Goal: Task Accomplishment & Management: Complete application form

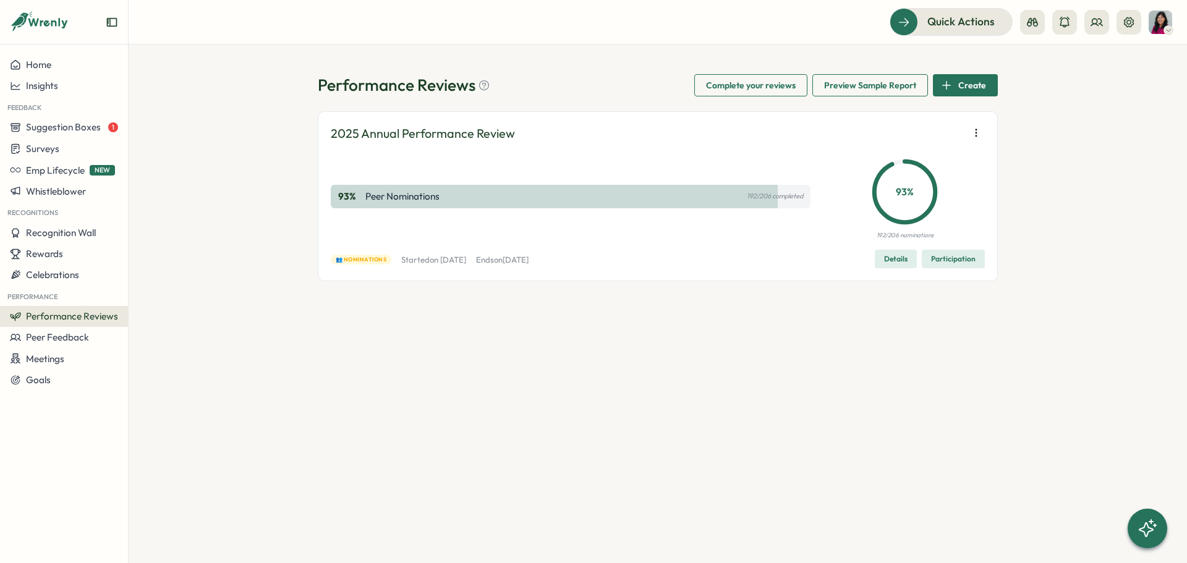
click at [955, 259] on span "Participation" at bounding box center [953, 258] width 45 height 17
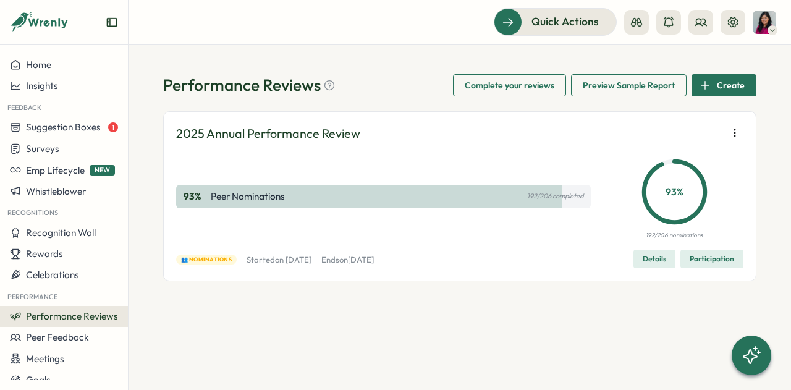
click at [702, 258] on span "Participation" at bounding box center [712, 258] width 45 height 17
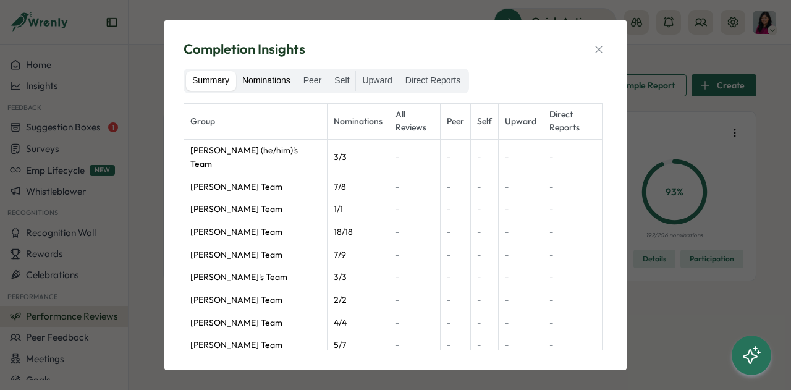
click at [282, 85] on label "Nominations" at bounding box center [266, 81] width 61 height 20
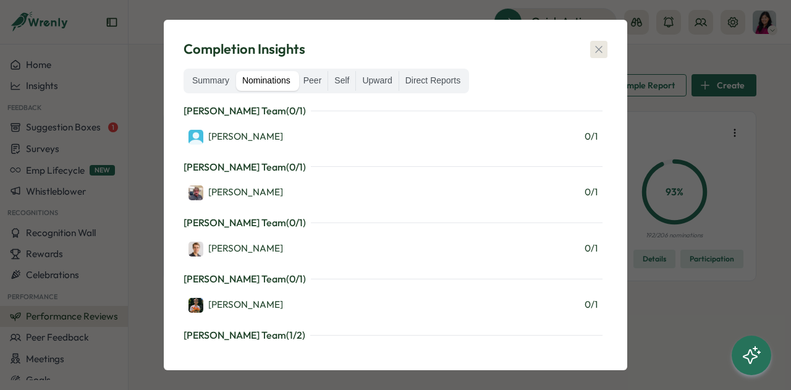
click at [596, 49] on icon "button" at bounding box center [599, 49] width 12 height 12
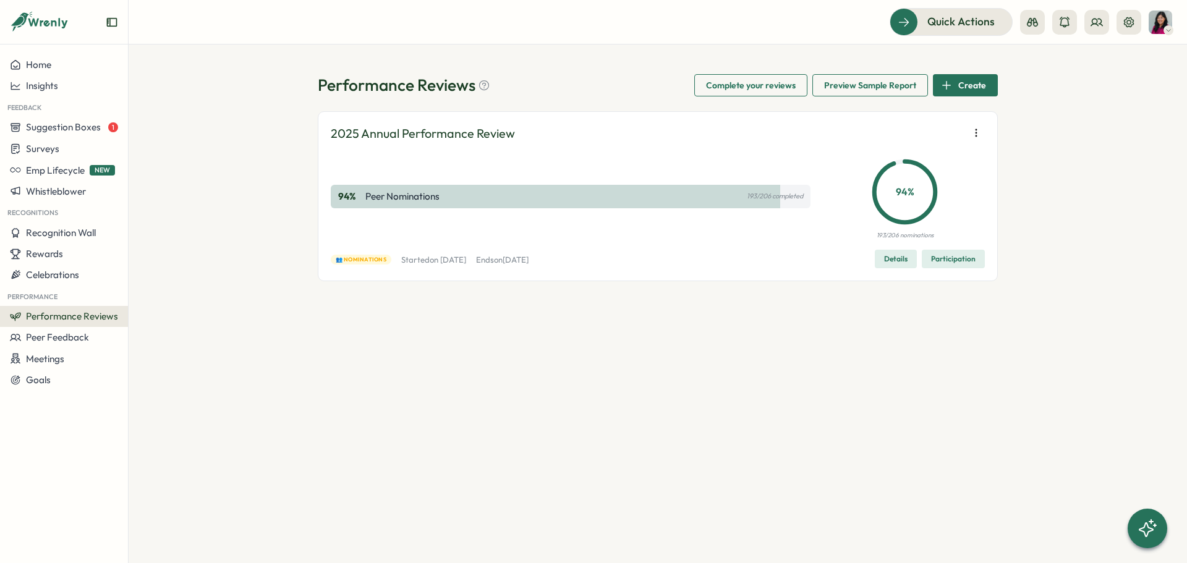
click at [968, 255] on span "Participation" at bounding box center [953, 258] width 45 height 17
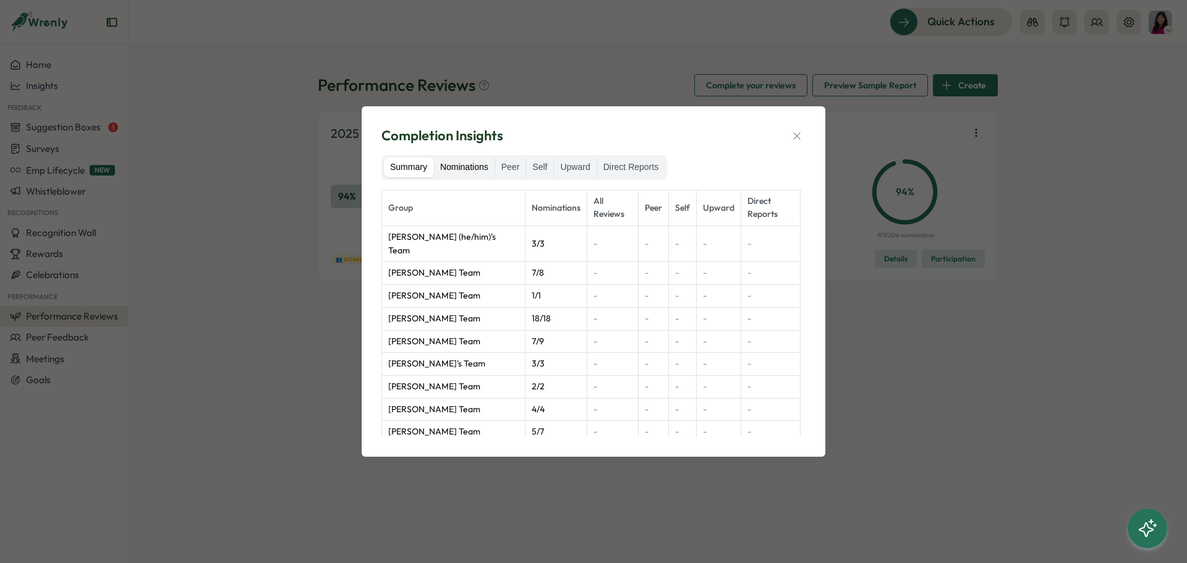
click at [475, 174] on label "Nominations" at bounding box center [464, 168] width 61 height 20
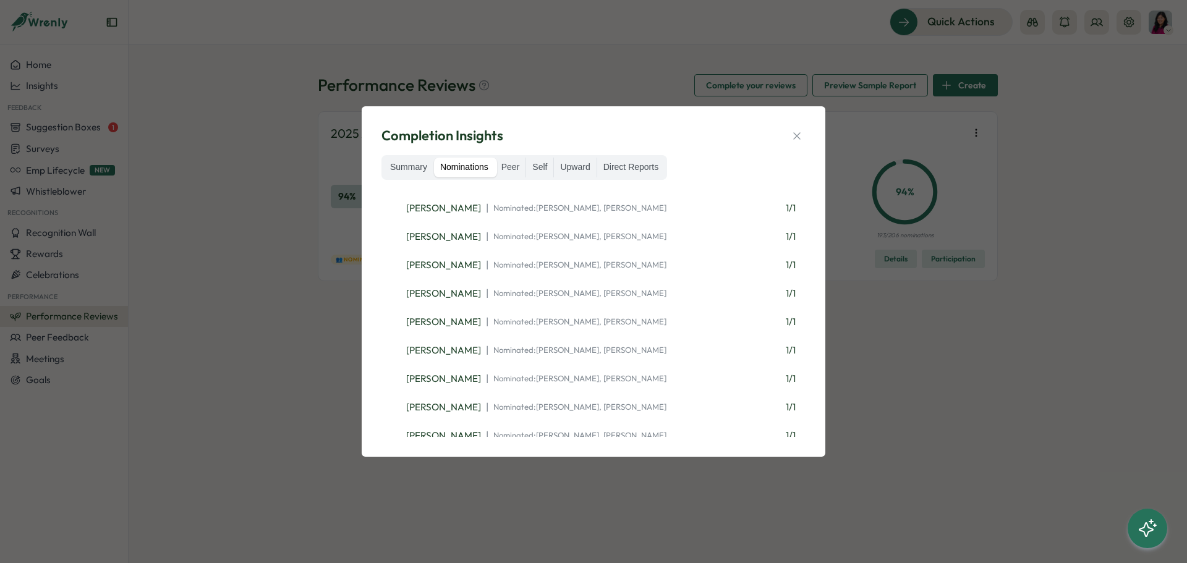
scroll to position [1916, 0]
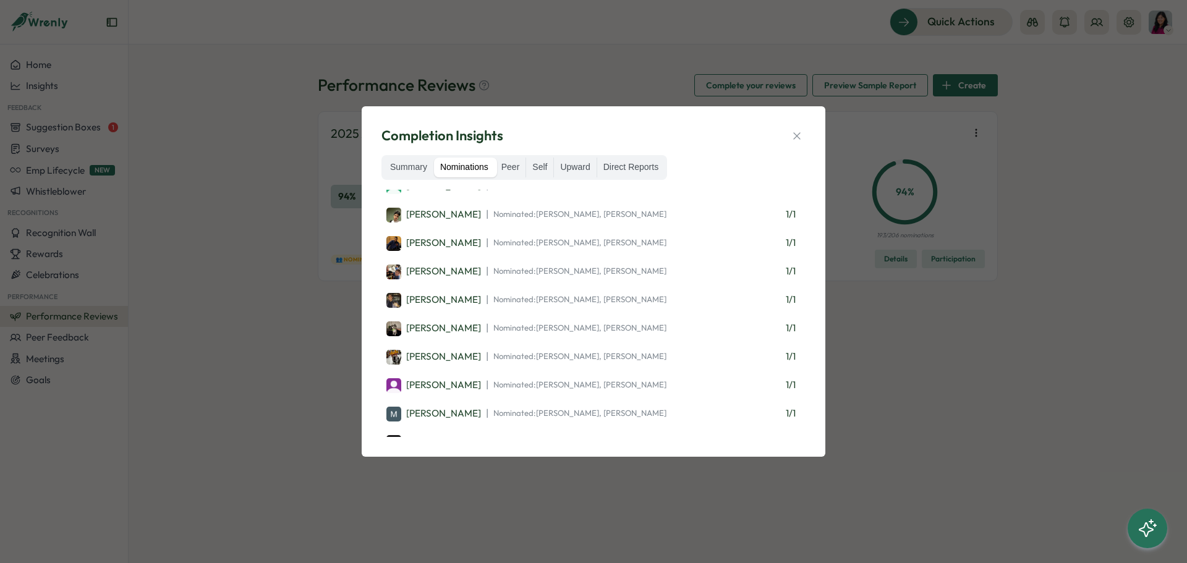
click at [1060, 420] on div "Completion Insights Summary Nominations Peer Self Upward Direct Reports Eddie L…" at bounding box center [593, 281] width 1187 height 563
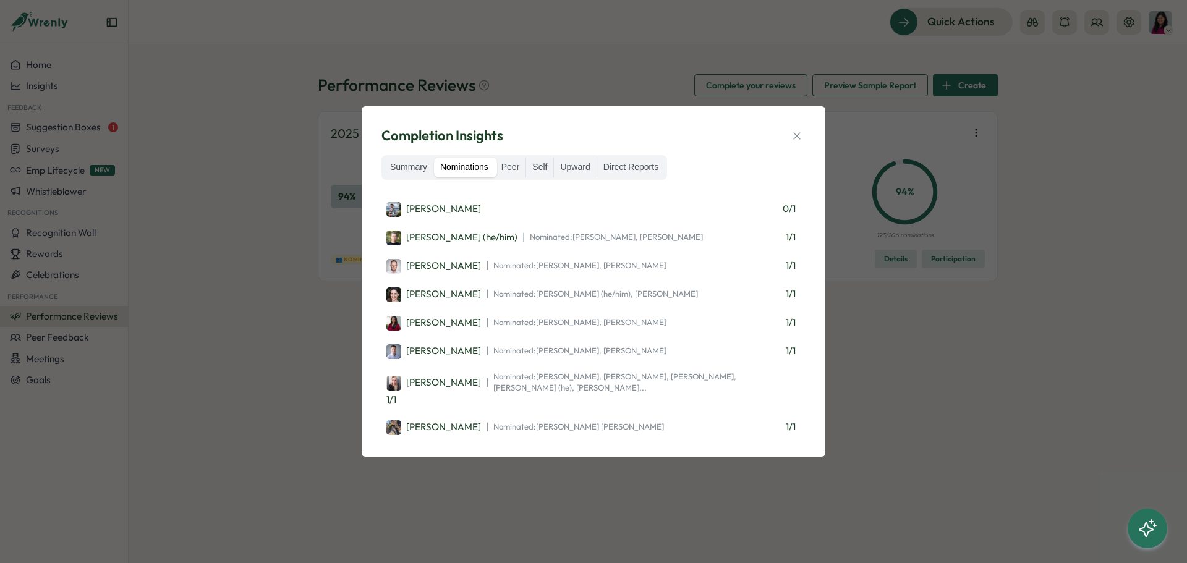
scroll to position [804, 0]
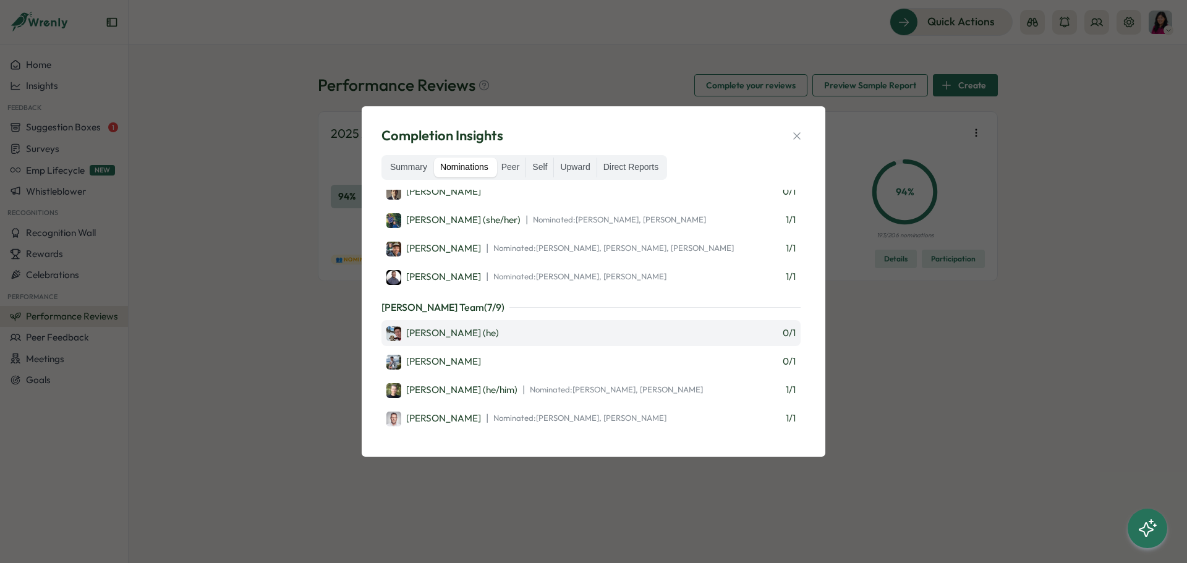
click at [763, 325] on div "Justin Briggs (he) 0 / 1" at bounding box center [590, 333] width 409 height 16
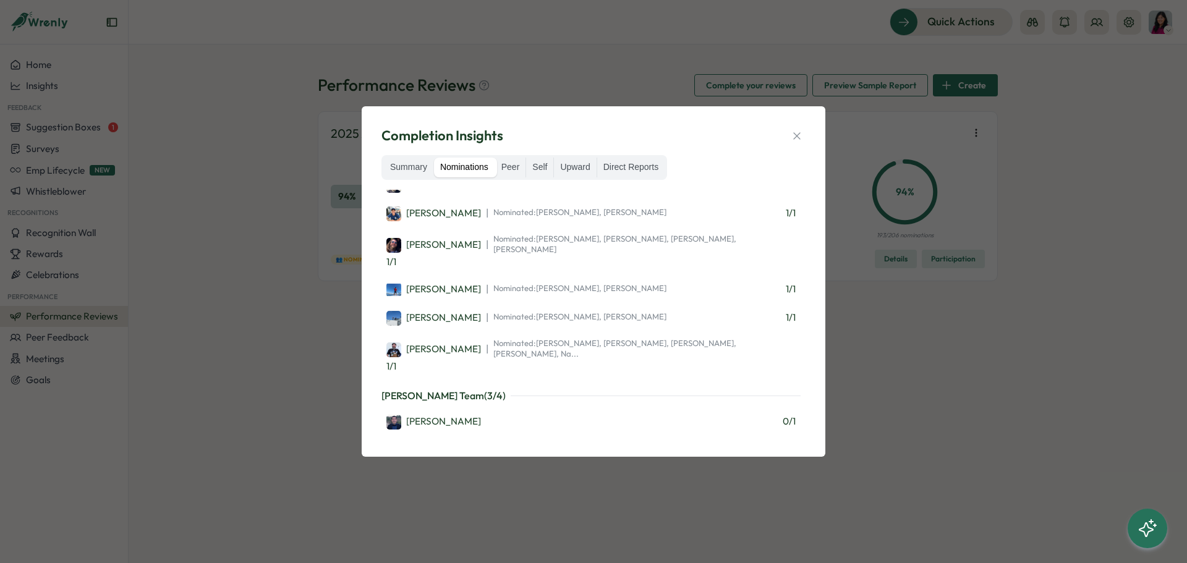
scroll to position [0, 0]
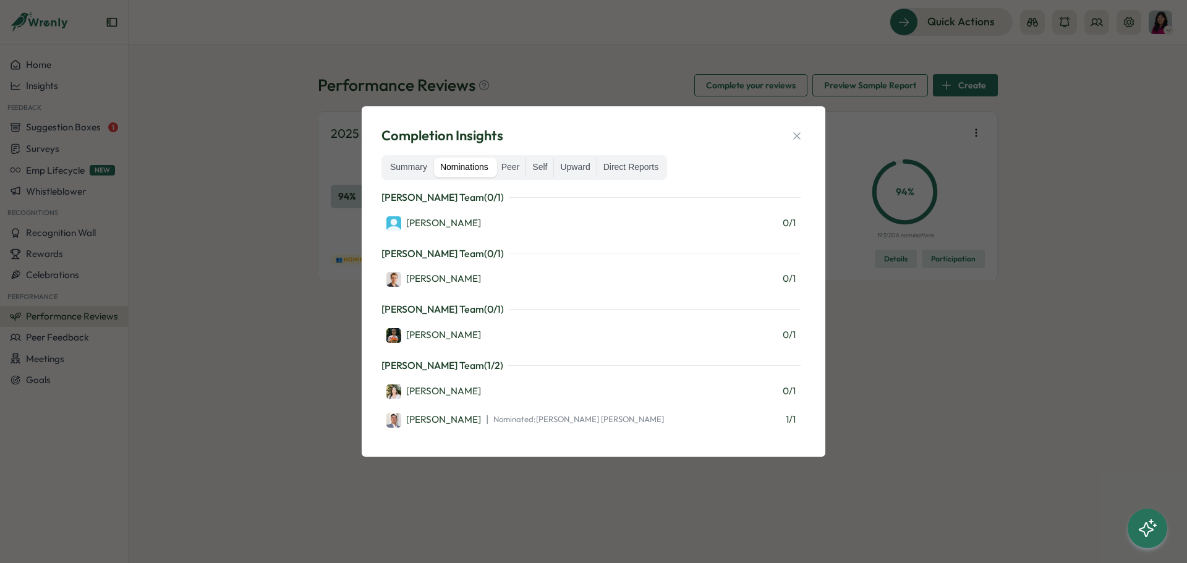
click at [804, 134] on button "button" at bounding box center [796, 135] width 17 height 17
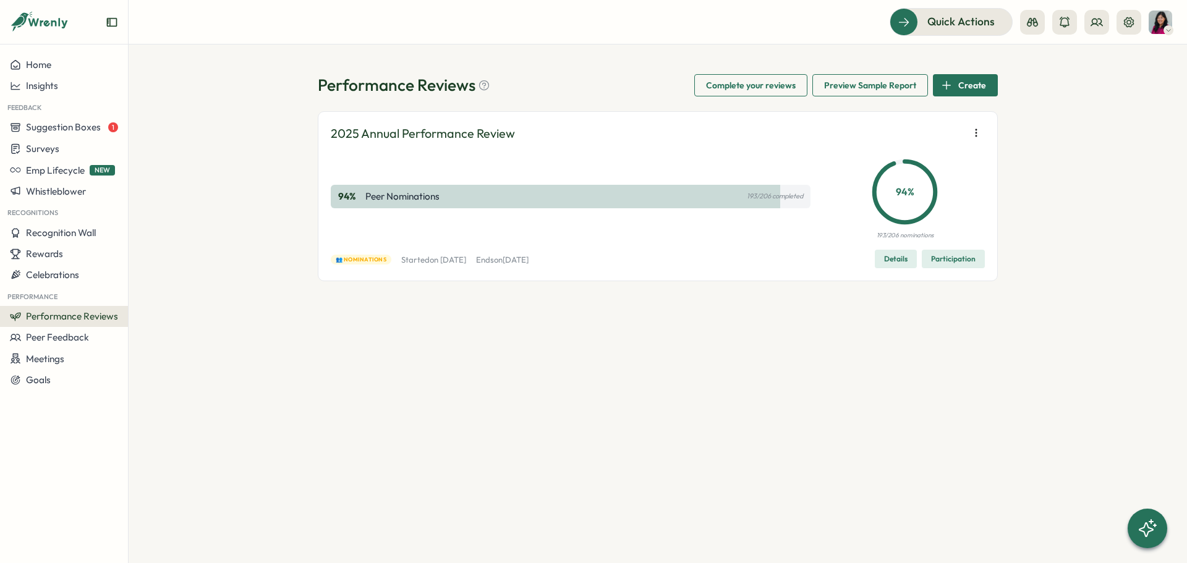
click at [958, 258] on span "Participation" at bounding box center [953, 258] width 45 height 17
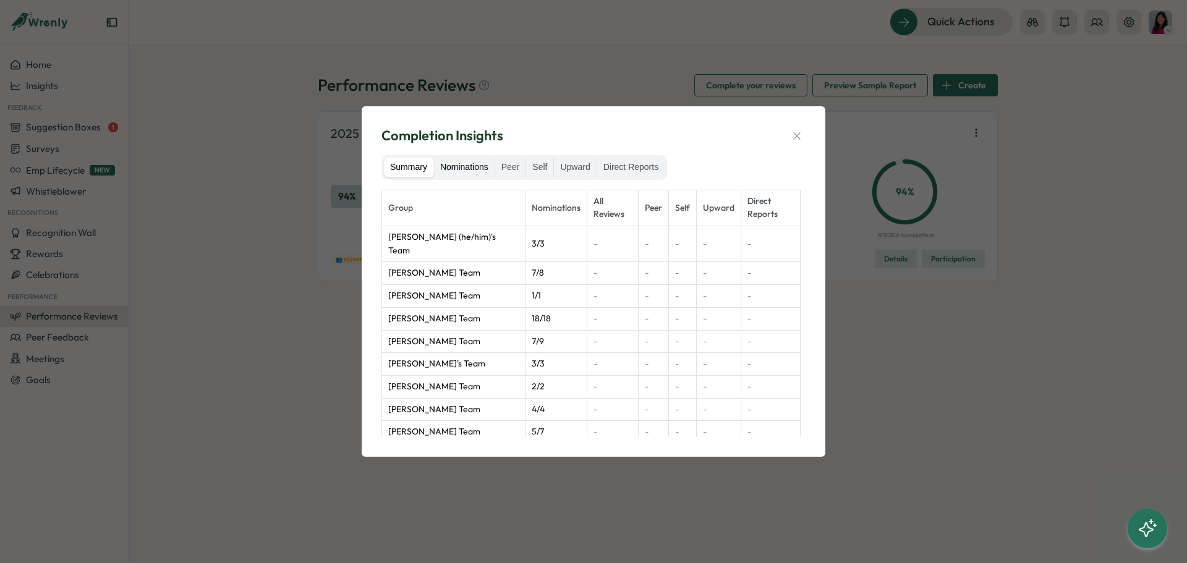
click at [485, 172] on label "Nominations" at bounding box center [464, 168] width 61 height 20
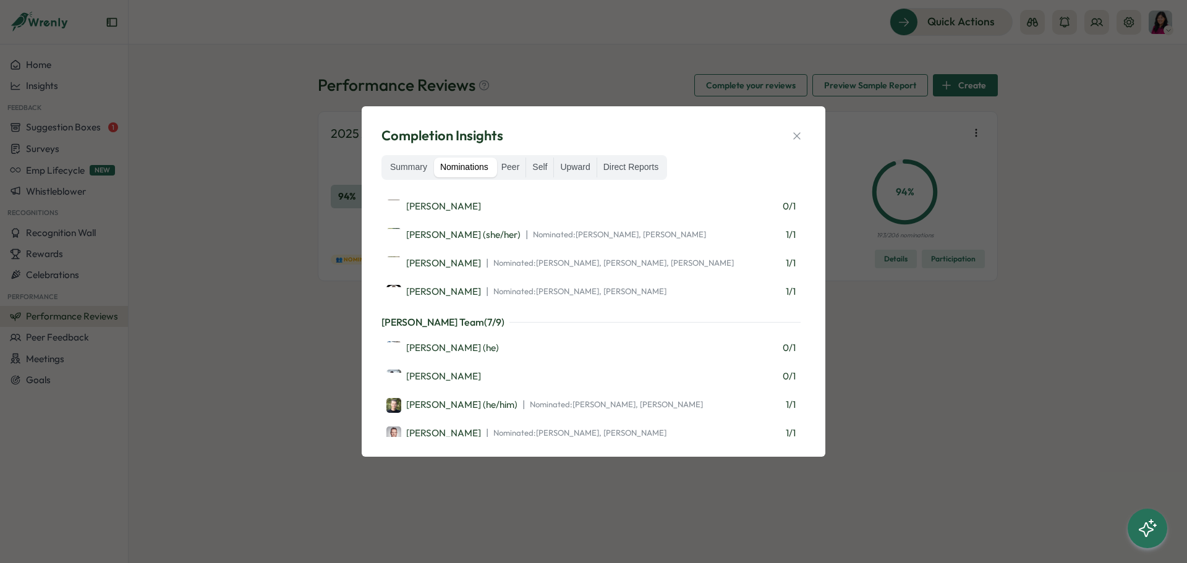
scroll to position [804, 0]
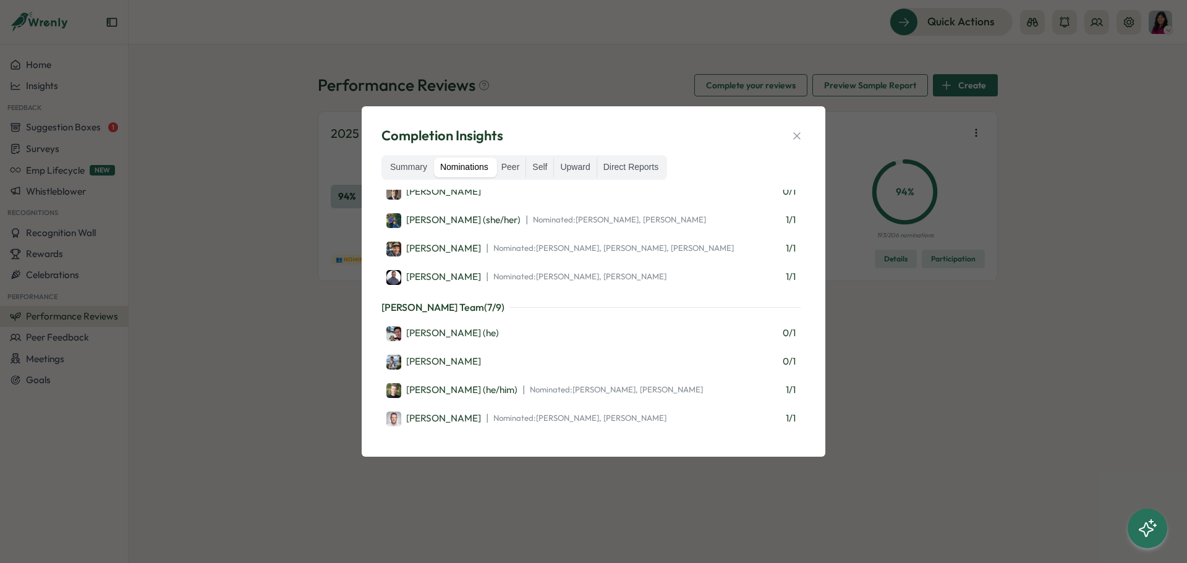
drag, startPoint x: 796, startPoint y: 134, endPoint x: 799, endPoint y: 140, distance: 6.9
click at [796, 134] on icon "button" at bounding box center [796, 135] width 7 height 7
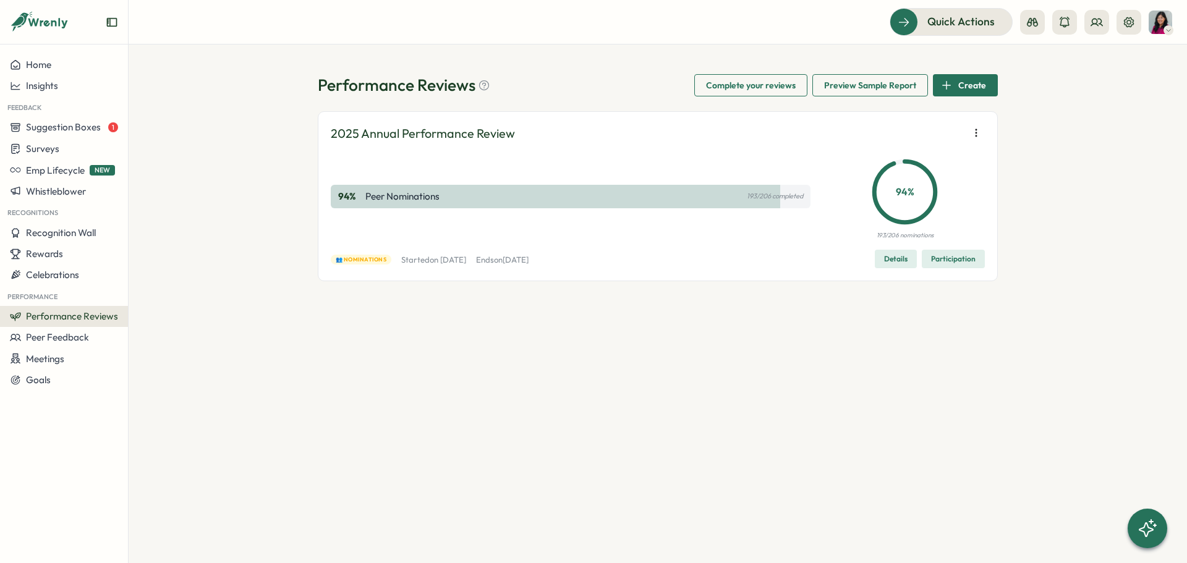
click at [950, 262] on span "Participation" at bounding box center [953, 258] width 45 height 17
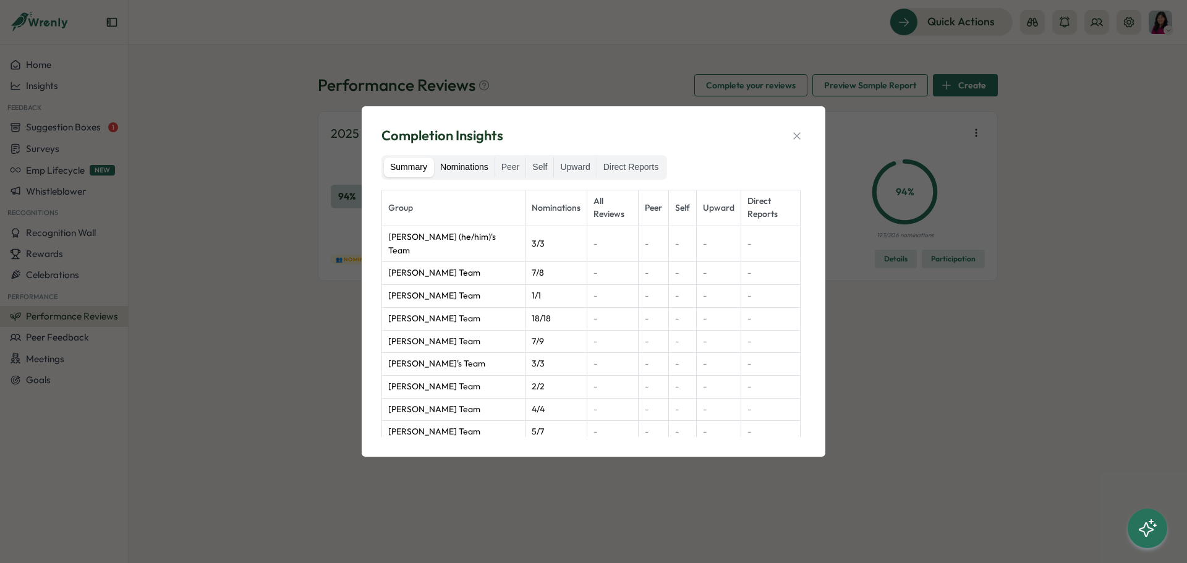
click at [466, 163] on label "Nominations" at bounding box center [464, 168] width 61 height 20
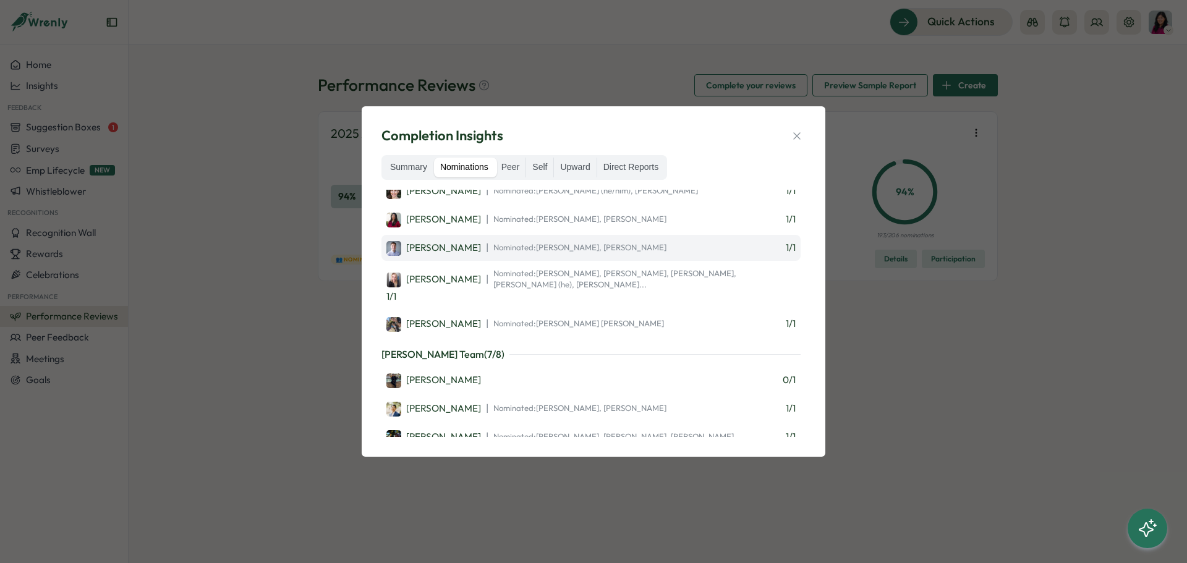
scroll to position [1051, 0]
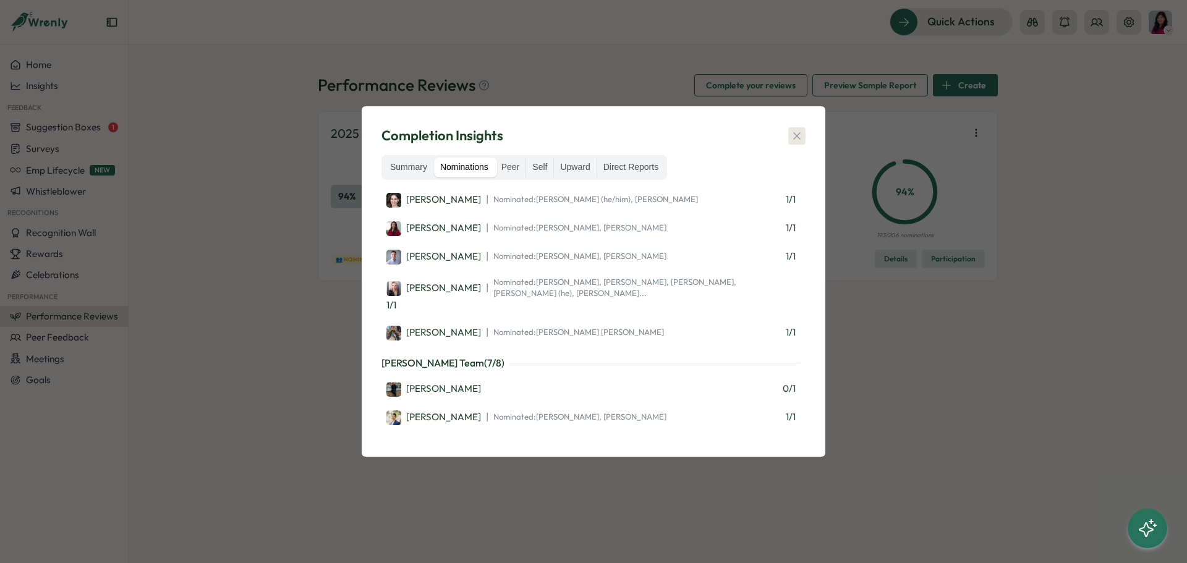
click at [789, 138] on button "button" at bounding box center [796, 135] width 17 height 17
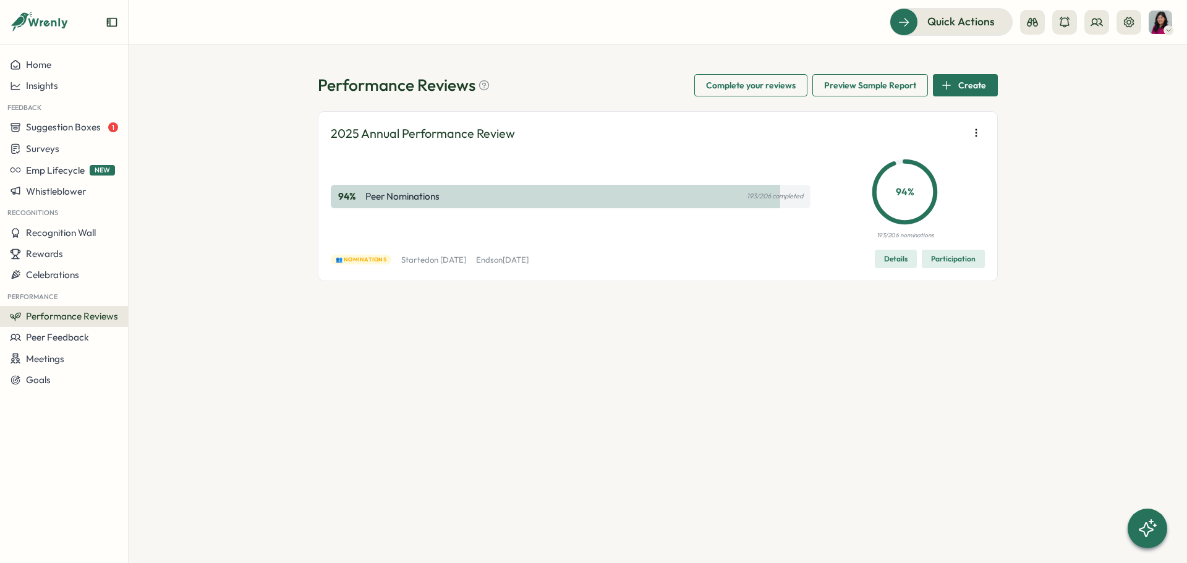
click at [974, 260] on span "Participation" at bounding box center [953, 258] width 45 height 17
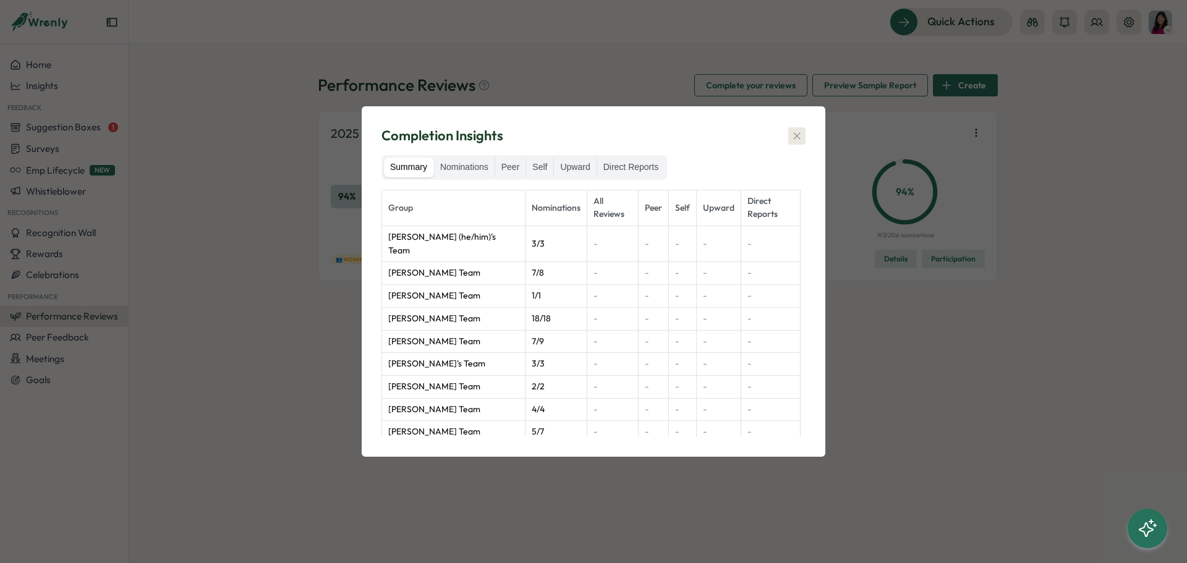
click at [801, 144] on button "button" at bounding box center [796, 135] width 17 height 17
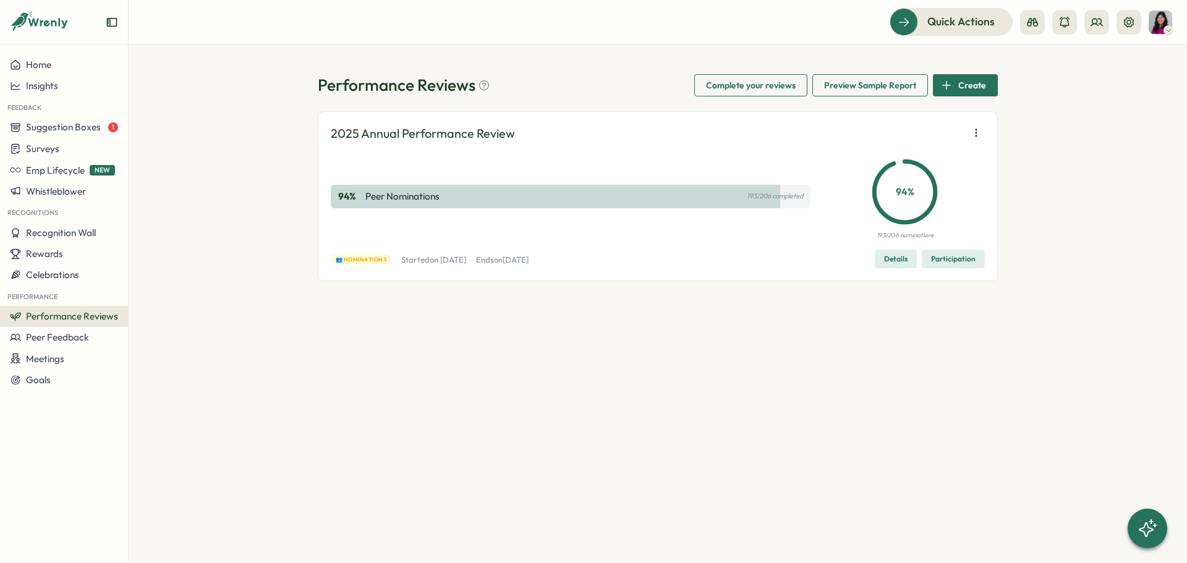
click at [974, 261] on span "Participation" at bounding box center [953, 258] width 45 height 17
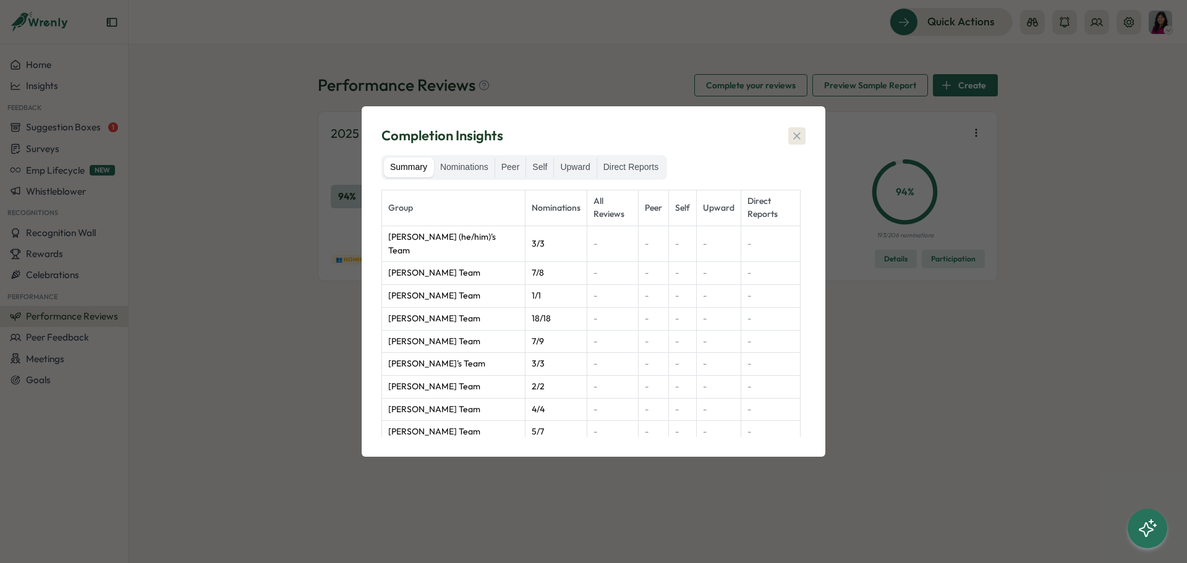
click at [800, 134] on icon "button" at bounding box center [797, 136] width 12 height 12
